Goal: Task Accomplishment & Management: Complete application form

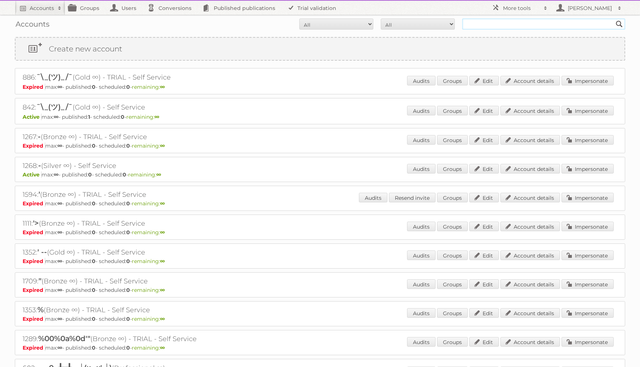
click at [478, 21] on input "text" at bounding box center [543, 24] width 163 height 11
type input "chatovich"
click at [614, 19] on input "Search" at bounding box center [619, 24] width 11 height 11
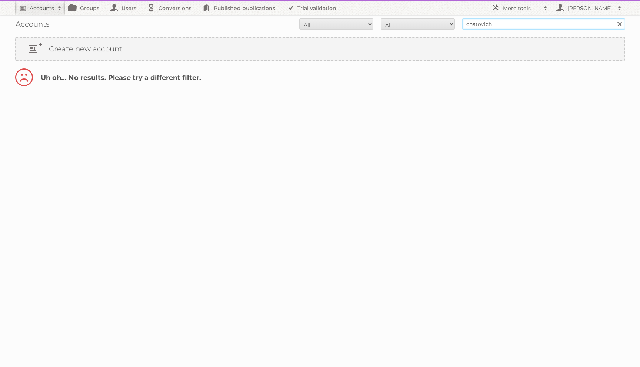
drag, startPoint x: 498, startPoint y: 24, endPoint x: 468, endPoint y: 24, distance: 29.6
click at [468, 24] on input "chatovich" at bounding box center [543, 24] width 163 height 11
type input "c"
click at [101, 51] on link "Create new account" at bounding box center [320, 49] width 609 height 22
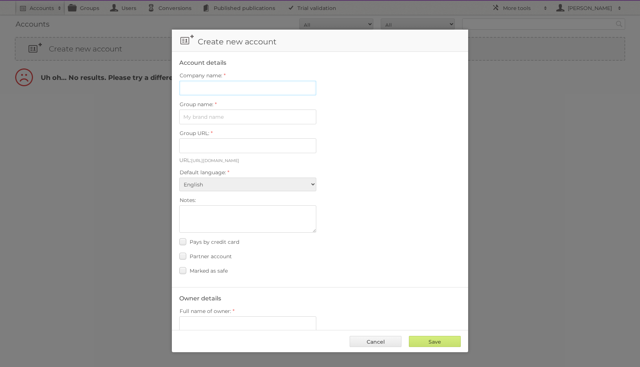
click at [238, 86] on input "Company name:" at bounding box center [247, 88] width 137 height 15
type input "Publitax"
click at [222, 117] on input "Group name:" at bounding box center [247, 117] width 137 height 15
type input "Publitax"
type input "publitax"
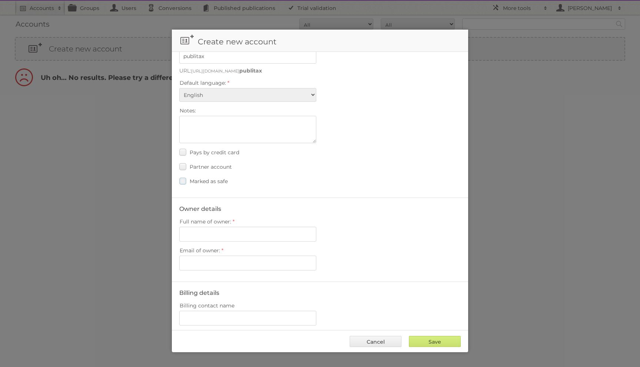
scroll to position [94, 0]
type input "Publitax"
click at [214, 229] on input "Full name of owner:" at bounding box center [247, 230] width 137 height 15
type input "[PERSON_NAME]"
click at [215, 252] on input "Email of owner:" at bounding box center [247, 258] width 137 height 15
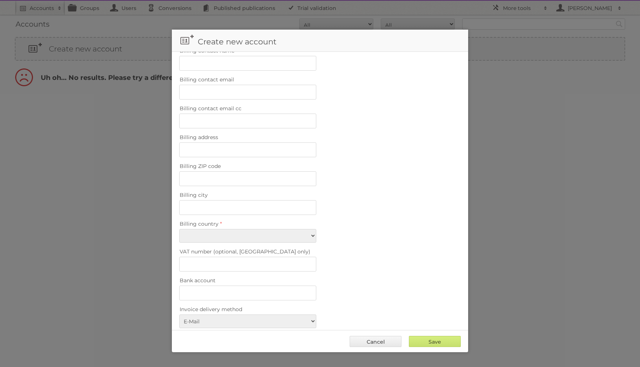
scroll to position [399, 0]
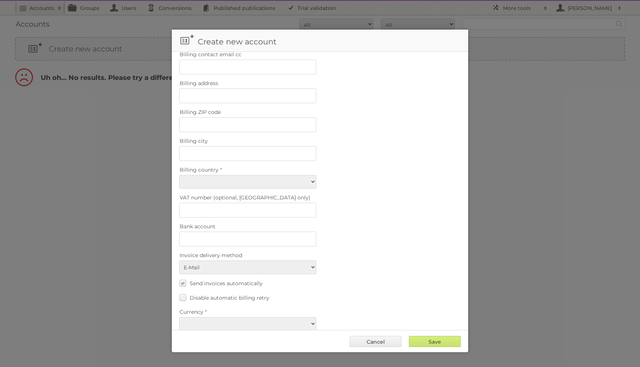
type input "y.chatovich@publitas.com"
click at [241, 175] on select "Afghanistan Åland Islands Albania Algeria American Samoa Andorra Angola Anguill…" at bounding box center [247, 182] width 137 height 14
select select "IT"
click at [179, 175] on select "Afghanistan Åland Islands Albania Algeria American Samoa Andorra Angola Anguill…" at bounding box center [247, 182] width 137 height 14
click at [296, 317] on select "EUR USD" at bounding box center [247, 324] width 137 height 14
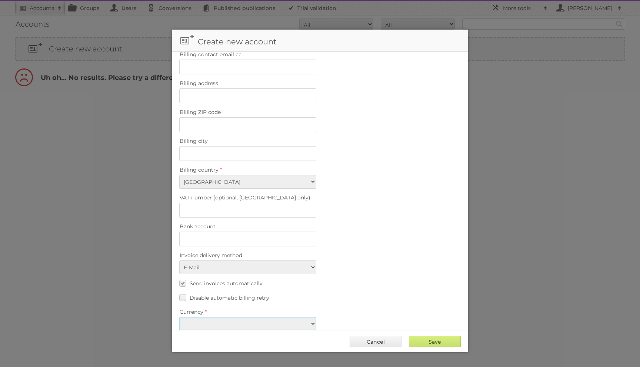
select select "eur"
click at [179, 317] on select "EUR USD" at bounding box center [247, 324] width 137 height 14
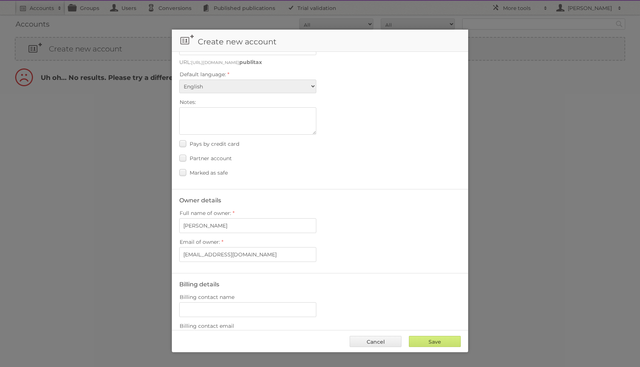
scroll to position [66, 0]
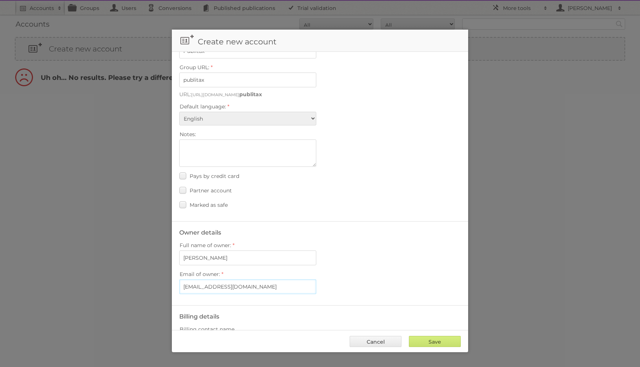
click at [212, 283] on input "y.chatovich@publitas.com" at bounding box center [247, 287] width 137 height 15
type input "[EMAIL_ADDRESS][DOMAIN_NAME]"
click at [354, 279] on div "Email of owner: y.chatovich+1@publitas.com" at bounding box center [319, 281] width 281 height 25
click at [421, 341] on input "Save" at bounding box center [435, 341] width 52 height 11
type input "Save"
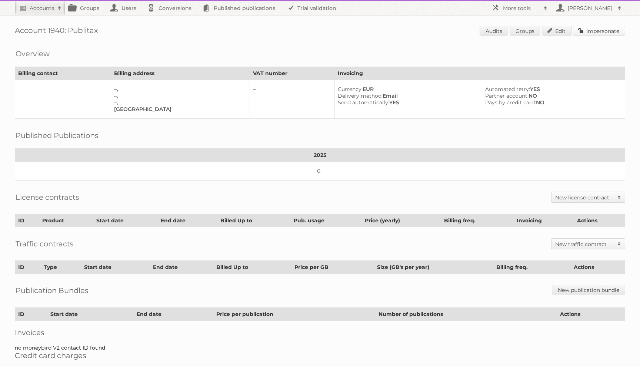
click at [604, 30] on link "Impersonate" at bounding box center [599, 31] width 52 height 10
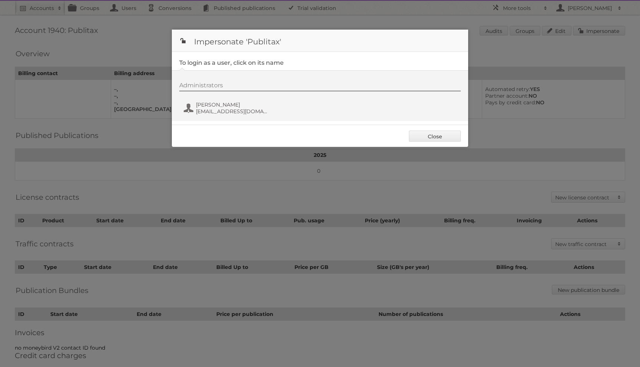
click at [277, 110] on div "Administrators [PERSON_NAME] [EMAIL_ADDRESS][DOMAIN_NAME]" at bounding box center [323, 100] width 289 height 36
click at [244, 109] on span "[EMAIL_ADDRESS][DOMAIN_NAME]" at bounding box center [232, 111] width 72 height 7
